Goal: Information Seeking & Learning: Learn about a topic

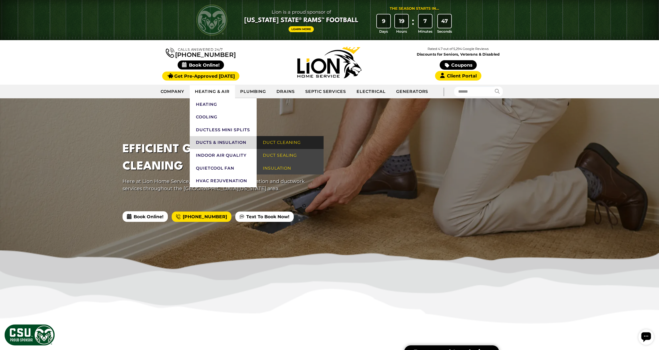
click at [280, 142] on link "Duct Cleaning" at bounding box center [290, 142] width 67 height 13
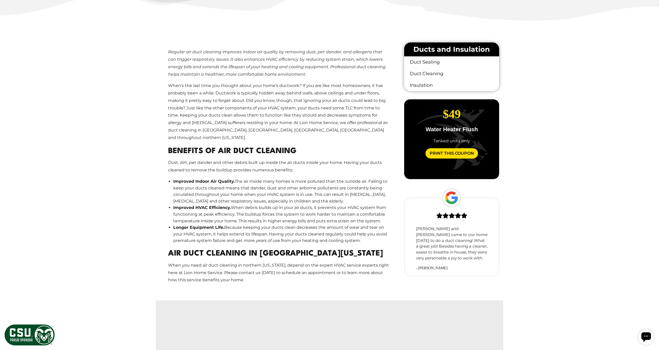
scroll to position [323, 0]
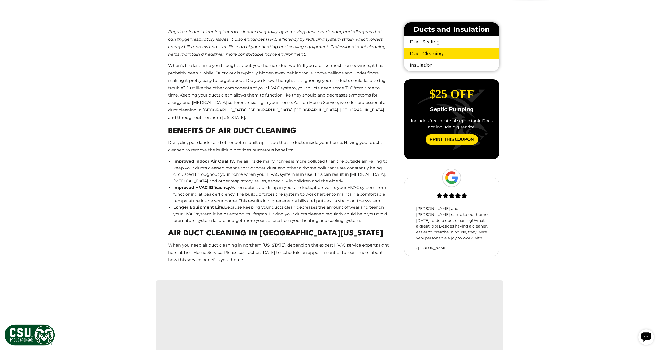
click at [435, 52] on link "Duct Cleaning" at bounding box center [451, 54] width 95 height 12
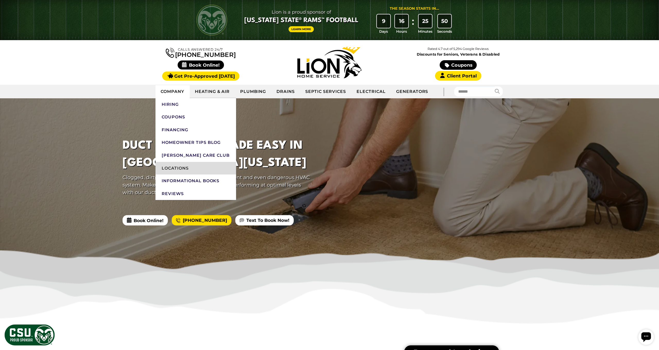
click at [180, 167] on link "Locations" at bounding box center [196, 168] width 81 height 13
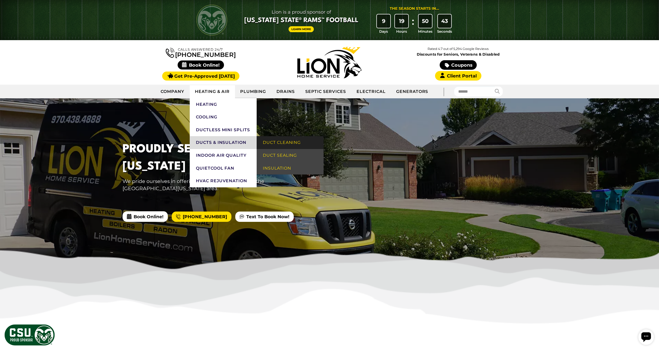
click at [271, 141] on link "Duct Cleaning" at bounding box center [290, 142] width 67 height 13
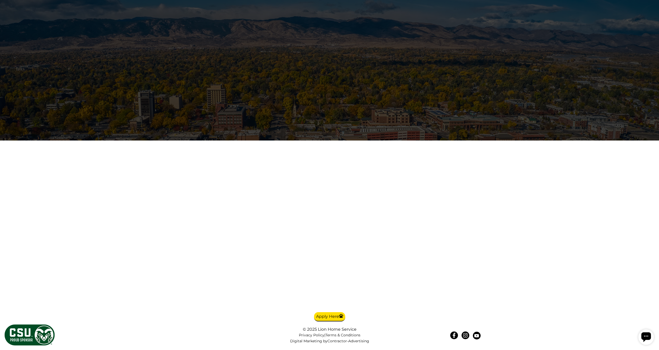
scroll to position [937, 0]
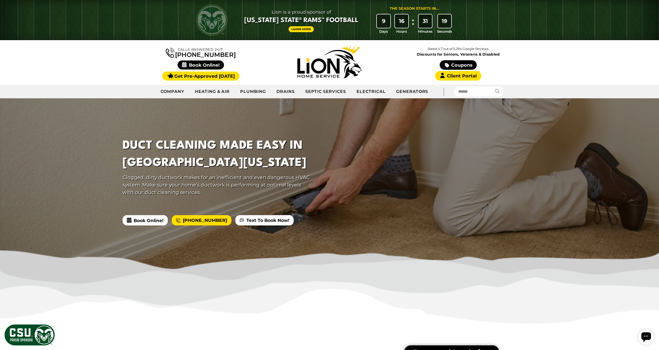
scroll to position [0, 0]
